Goal: Task Accomplishment & Management: Use online tool/utility

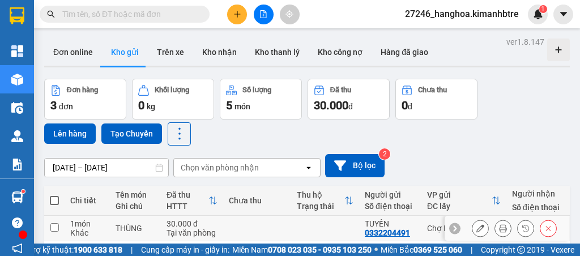
scroll to position [107, 0]
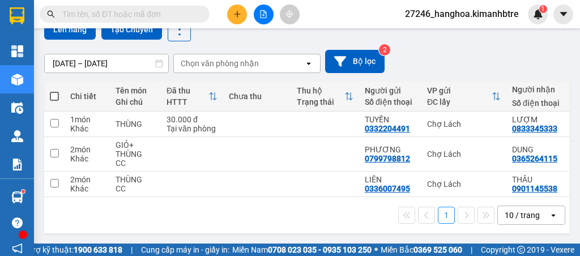
click at [57, 92] on span at bounding box center [54, 96] width 9 height 9
click at [54, 91] on input "checkbox" at bounding box center [54, 91] width 0 height 0
checkbox input "true"
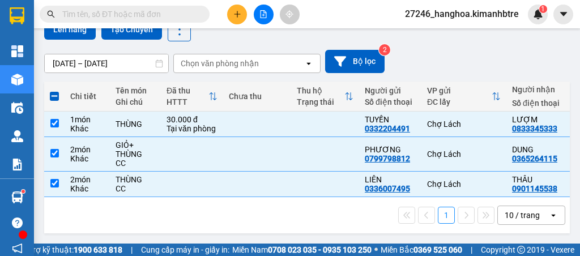
click at [75, 27] on div "Kết quả tìm kiếm ( 0 ) Bộ lọc Ngày tạo đơn gần nhất No Data 27246_hanghoa.kiman…" at bounding box center [290, 14] width 580 height 28
click at [75, 34] on button "Lên hàng" at bounding box center [70, 29] width 52 height 20
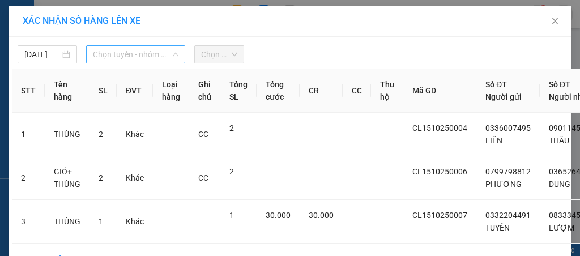
click at [120, 50] on span "Chọn tuyến - nhóm tuyến" at bounding box center [136, 54] width 86 height 17
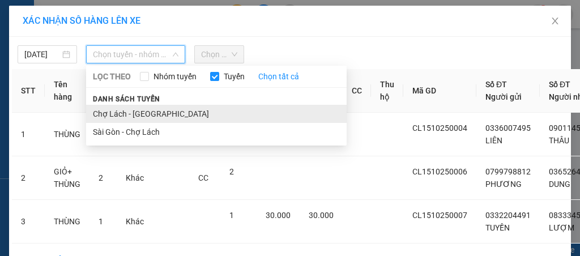
click at [137, 110] on li "Chợ Lách - [GEOGRAPHIC_DATA]" at bounding box center [216, 114] width 260 height 18
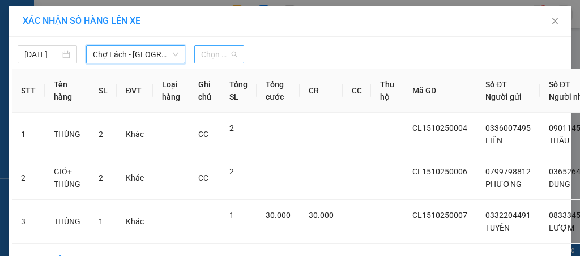
click at [213, 61] on span "Chọn chuyến" at bounding box center [219, 54] width 36 height 17
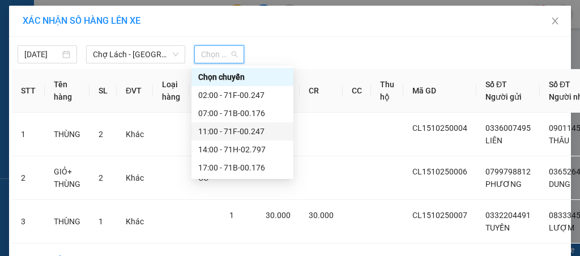
click at [229, 130] on div "11:00 - 71F-00.247" at bounding box center [242, 131] width 88 height 12
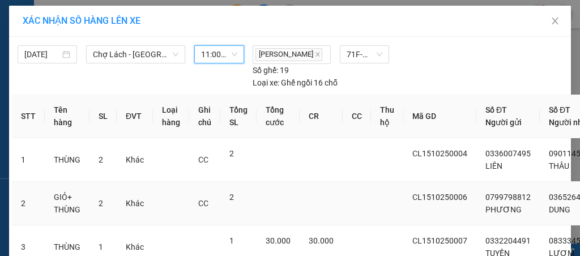
scroll to position [124, 0]
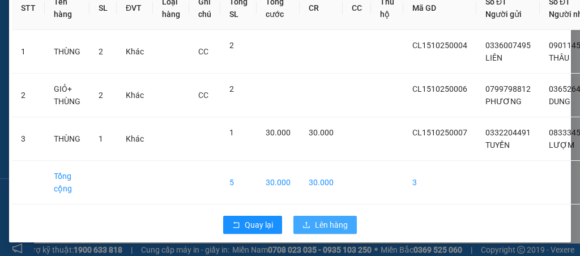
click at [319, 219] on span "Lên hàng" at bounding box center [331, 225] width 33 height 12
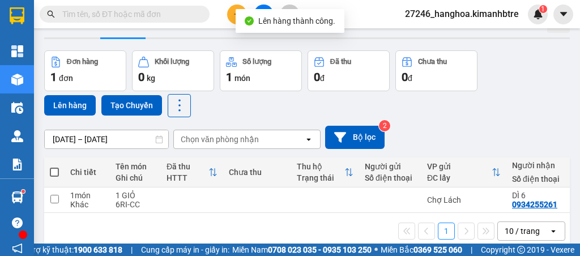
scroll to position [52, 0]
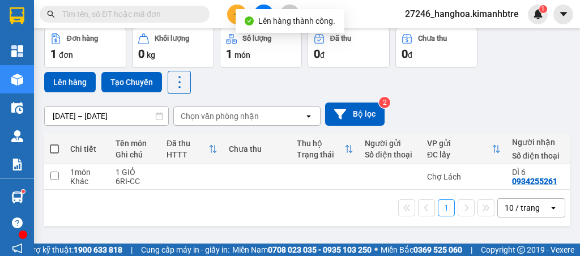
click at [55, 147] on span at bounding box center [54, 148] width 9 height 9
click at [54, 143] on input "checkbox" at bounding box center [54, 143] width 0 height 0
checkbox input "true"
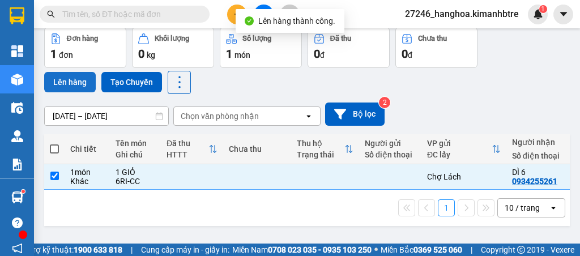
click at [83, 79] on button "Lên hàng" at bounding box center [70, 82] width 52 height 20
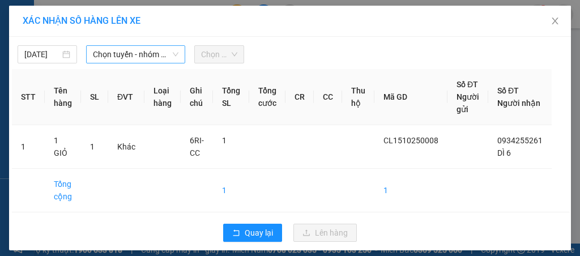
click at [129, 51] on span "Chọn tuyến - nhóm tuyến" at bounding box center [136, 54] width 86 height 17
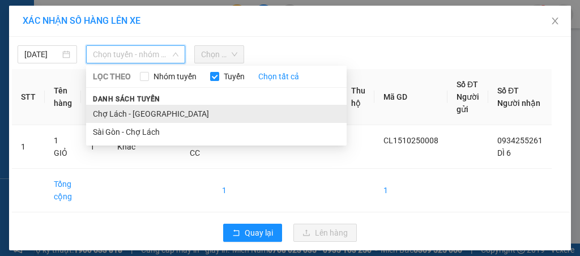
click at [129, 110] on li "Chợ Lách - [GEOGRAPHIC_DATA]" at bounding box center [216, 114] width 260 height 18
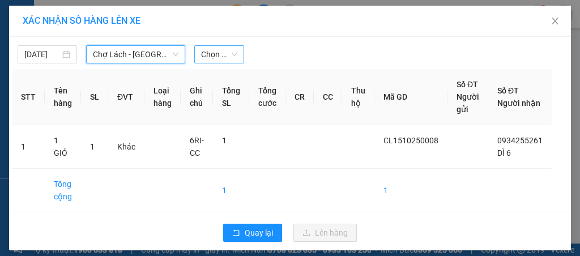
click at [217, 52] on span "Chọn chuyến" at bounding box center [219, 54] width 36 height 17
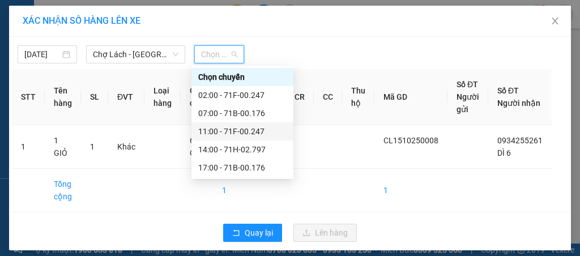
click at [248, 129] on div "11:00 - 71F-00.247" at bounding box center [242, 131] width 88 height 12
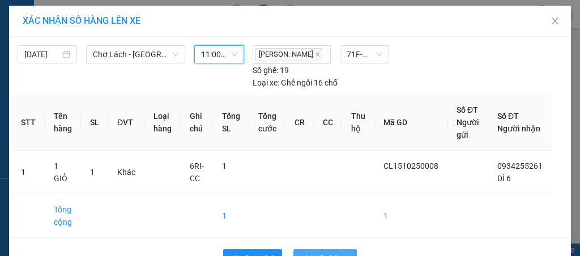
click at [332, 249] on button "Lên hàng" at bounding box center [324, 258] width 63 height 18
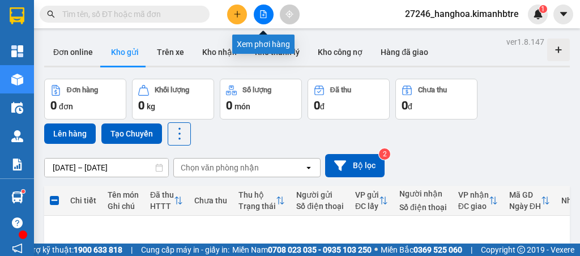
click at [265, 15] on icon "file-add" at bounding box center [263, 14] width 8 height 8
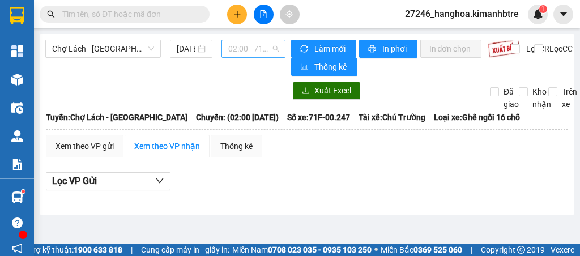
click at [251, 43] on span "02:00 - 71F-00.247" at bounding box center [253, 48] width 50 height 17
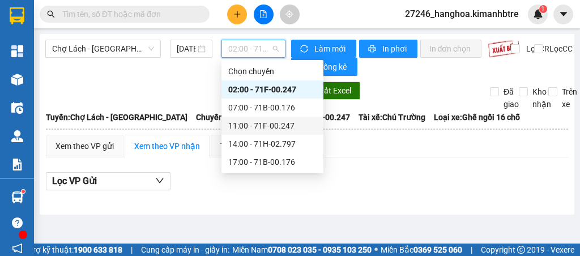
click at [260, 125] on div "11:00 - 71F-00.247" at bounding box center [272, 125] width 88 height 12
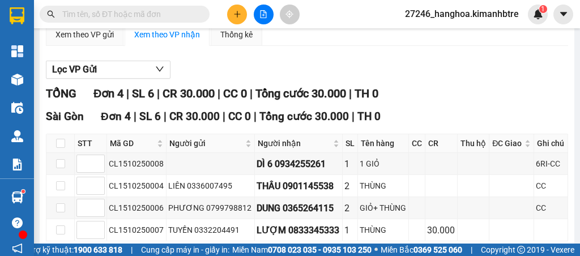
scroll to position [169, 0]
